Goal: Task Accomplishment & Management: Manage account settings

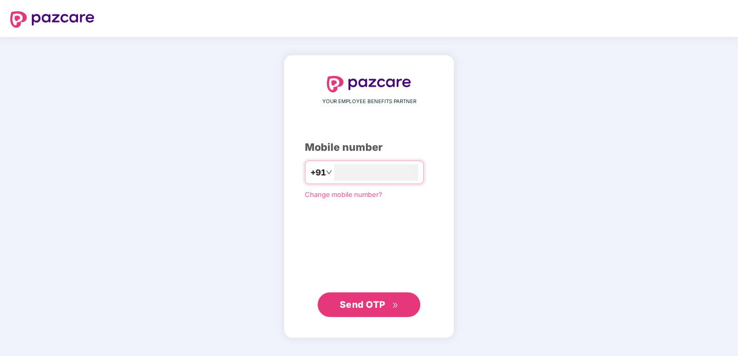
type input "**********"
click at [366, 297] on button "Send OTP" at bounding box center [369, 305] width 103 height 25
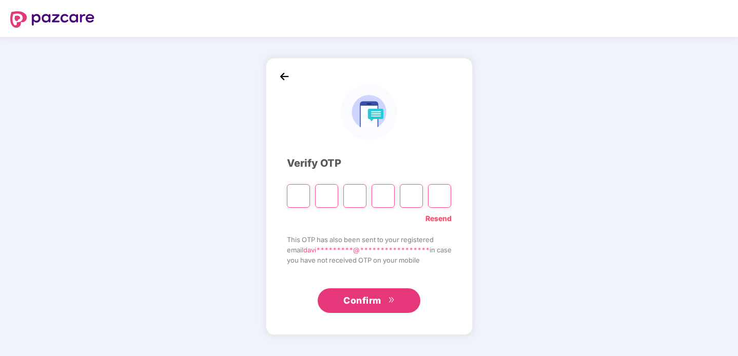
type input "*"
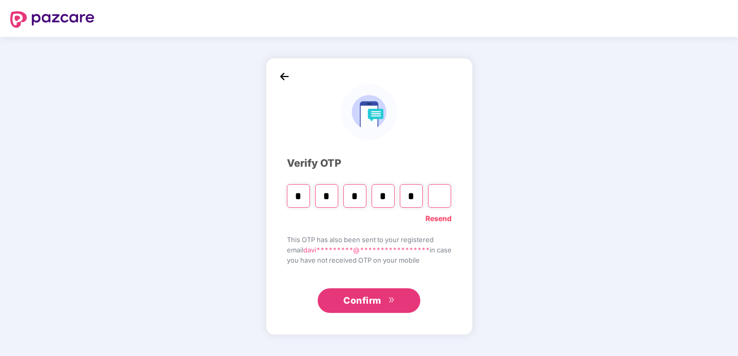
type input "*"
